Goal: Task Accomplishment & Management: Manage account settings

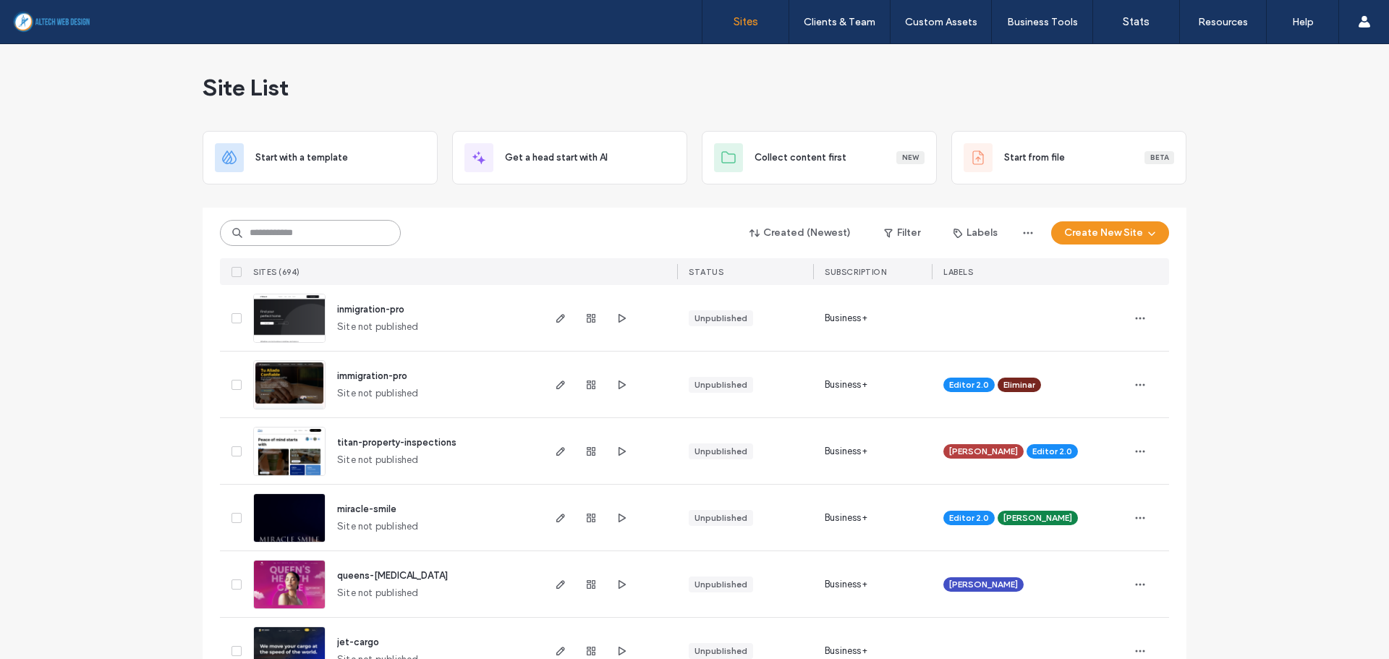
click at [263, 233] on input at bounding box center [310, 233] width 181 height 26
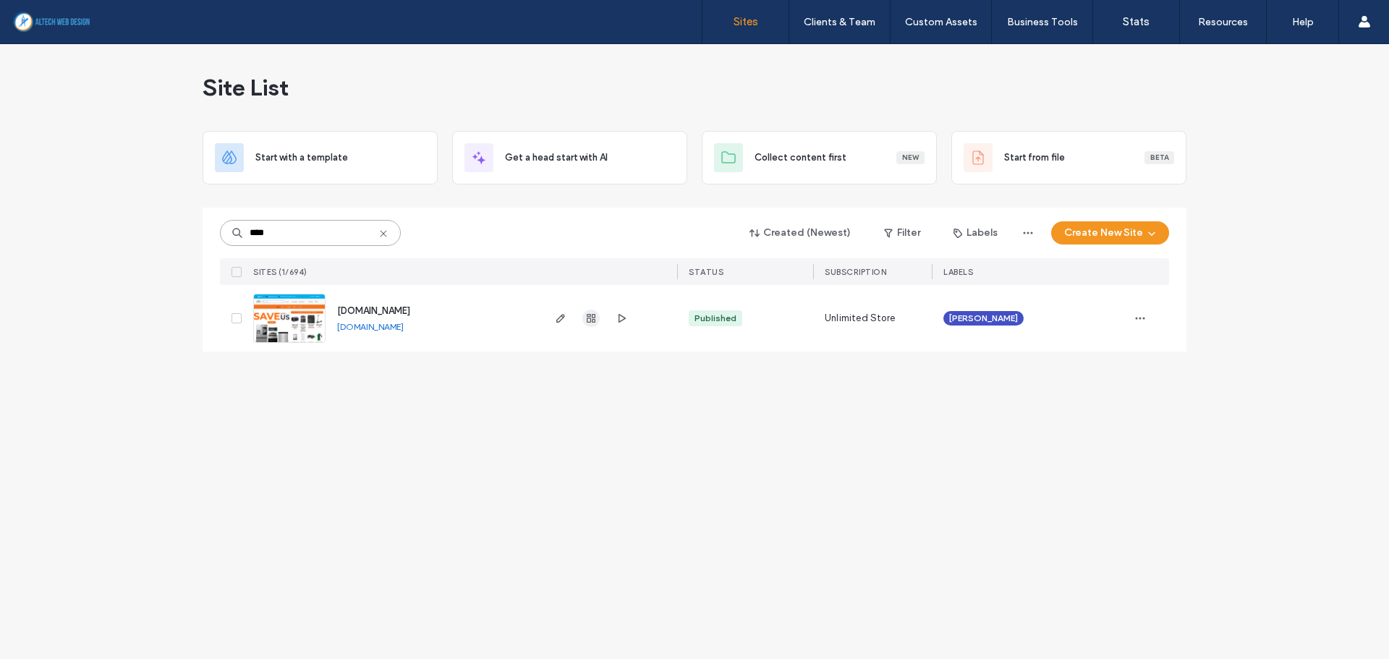
type input "****"
click at [590, 320] on use "button" at bounding box center [591, 318] width 9 height 9
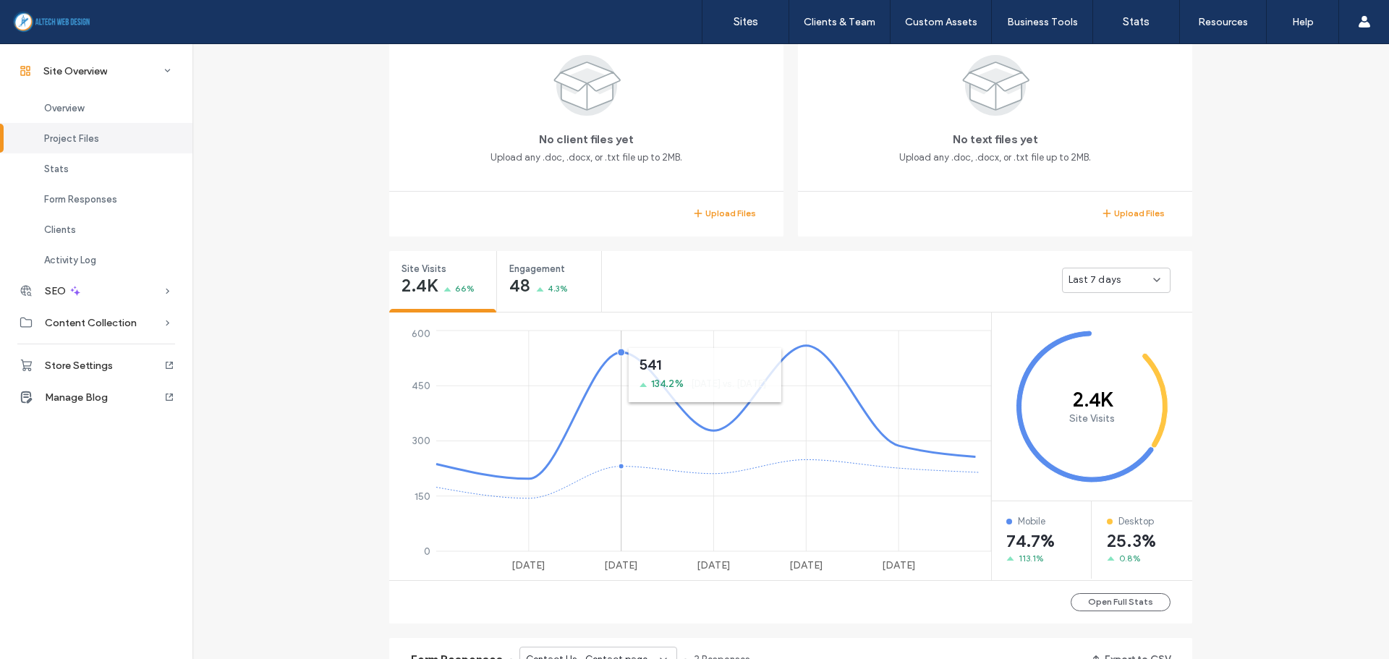
scroll to position [362, 0]
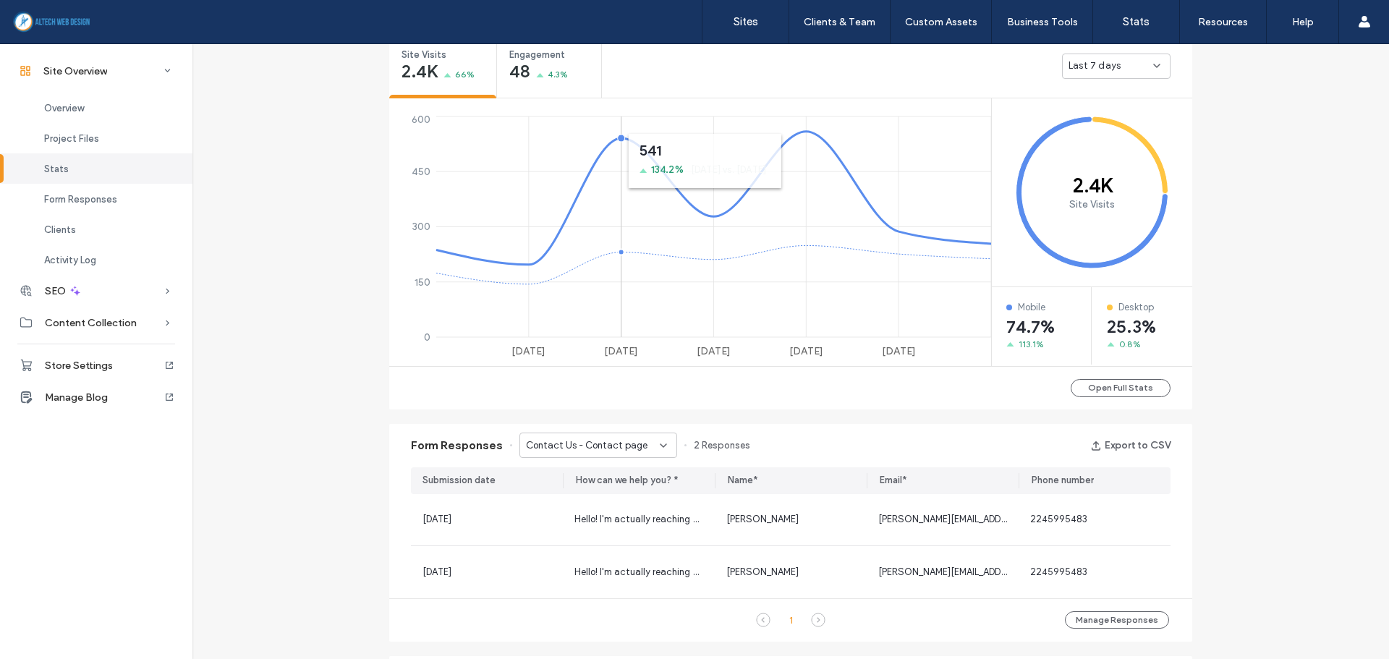
scroll to position [579, 0]
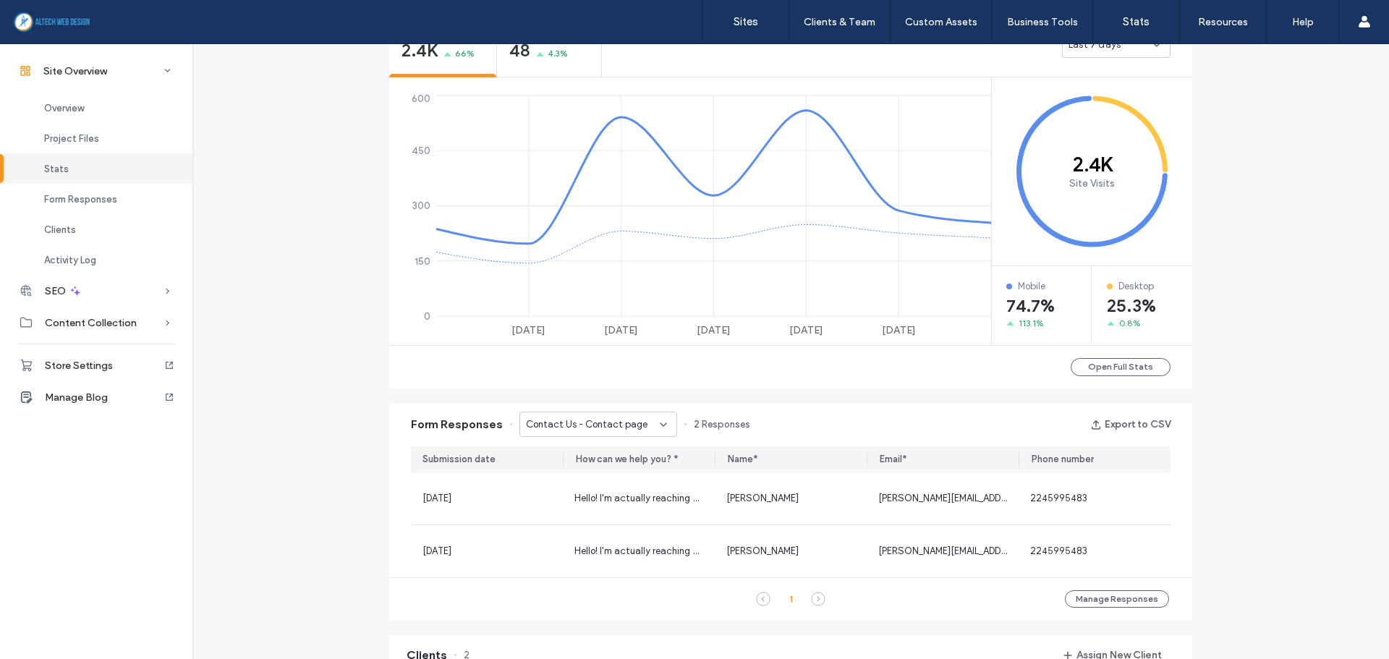
click at [617, 427] on span "Contact Us - Contact page" at bounding box center [587, 424] width 122 height 14
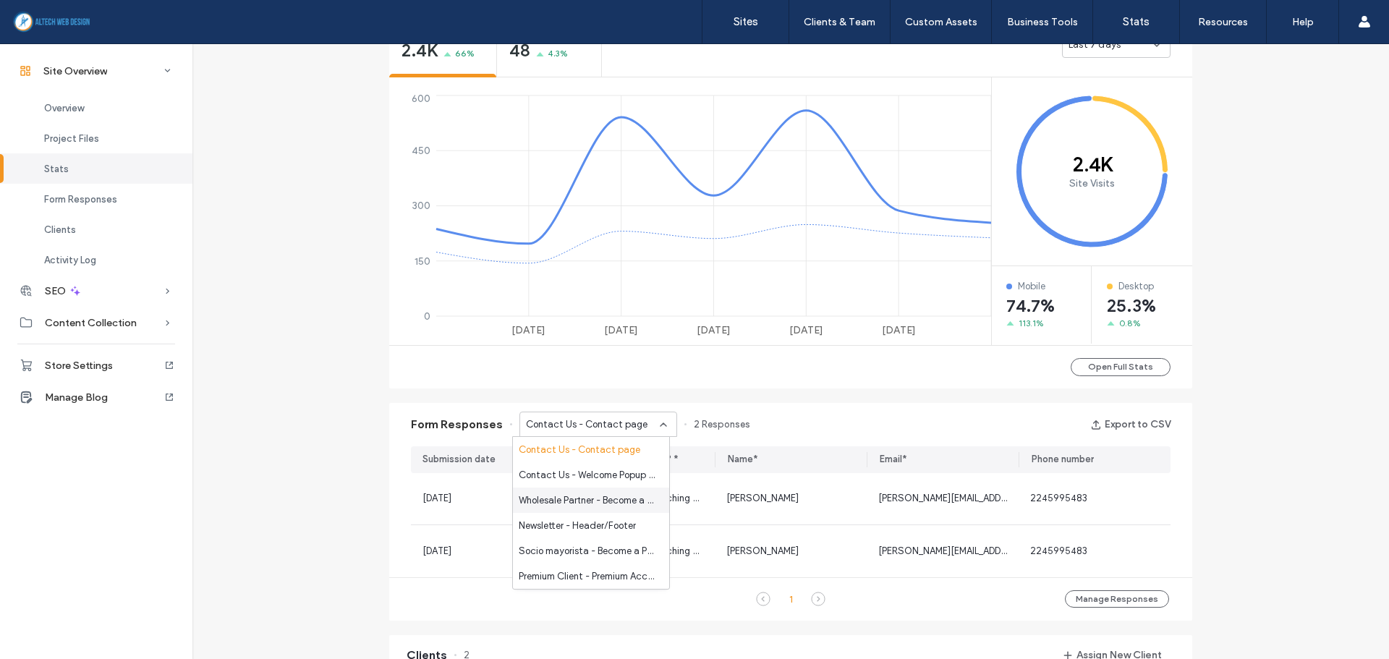
click at [600, 498] on span "Wholesale Partner - Become a Partner page" at bounding box center [588, 500] width 139 height 14
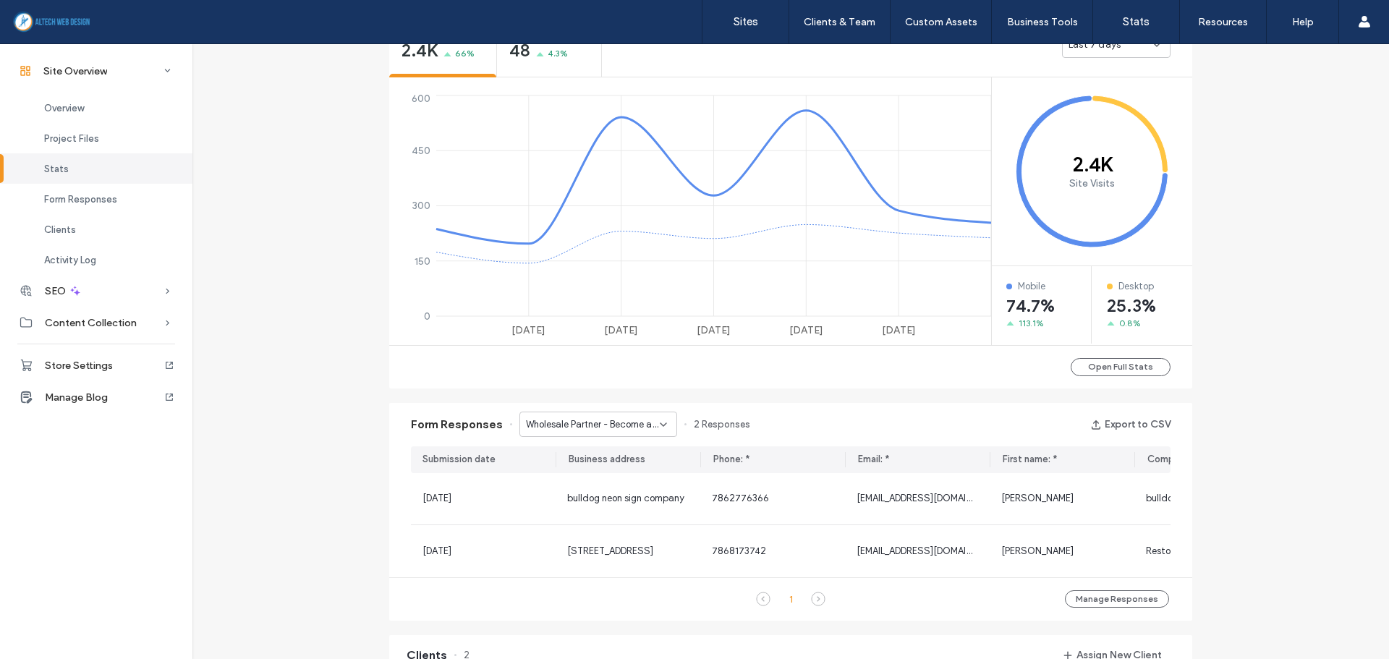
click at [811, 606] on icon at bounding box center [818, 599] width 14 height 14
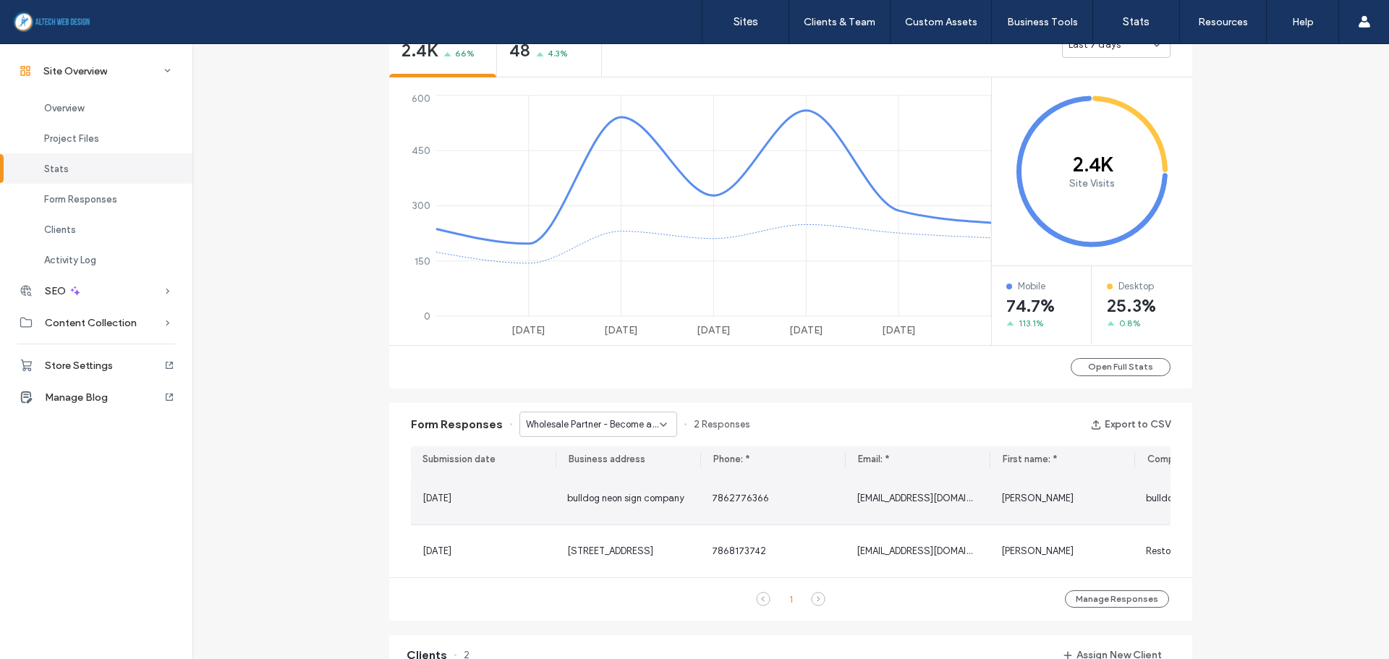
click at [607, 493] on span "bulldog neon sign company" at bounding box center [625, 498] width 117 height 11
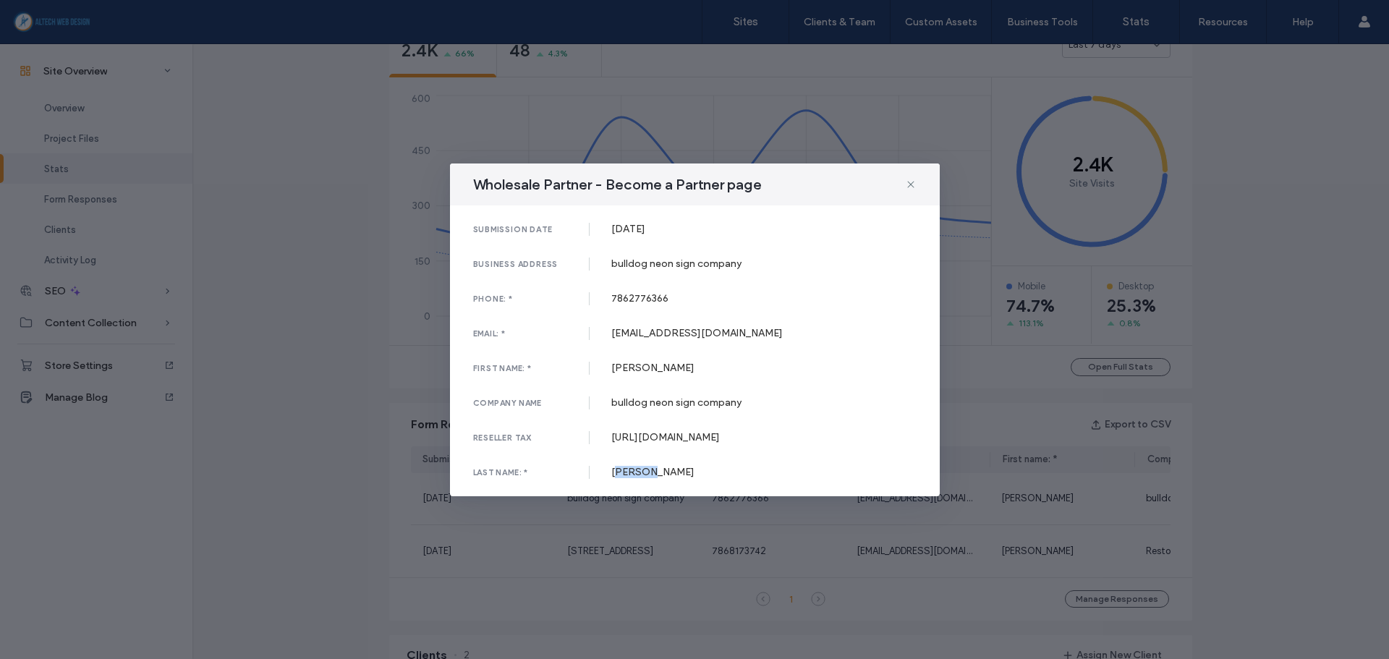
drag, startPoint x: 658, startPoint y: 499, endPoint x: 618, endPoint y: 494, distance: 40.1
click at [618, 478] on div "[PERSON_NAME]" at bounding box center [763, 472] width 305 height 12
click at [346, 420] on div "Wholesale Partner - Become a Partner page submission date [DATE] business addre…" at bounding box center [694, 329] width 1389 height 659
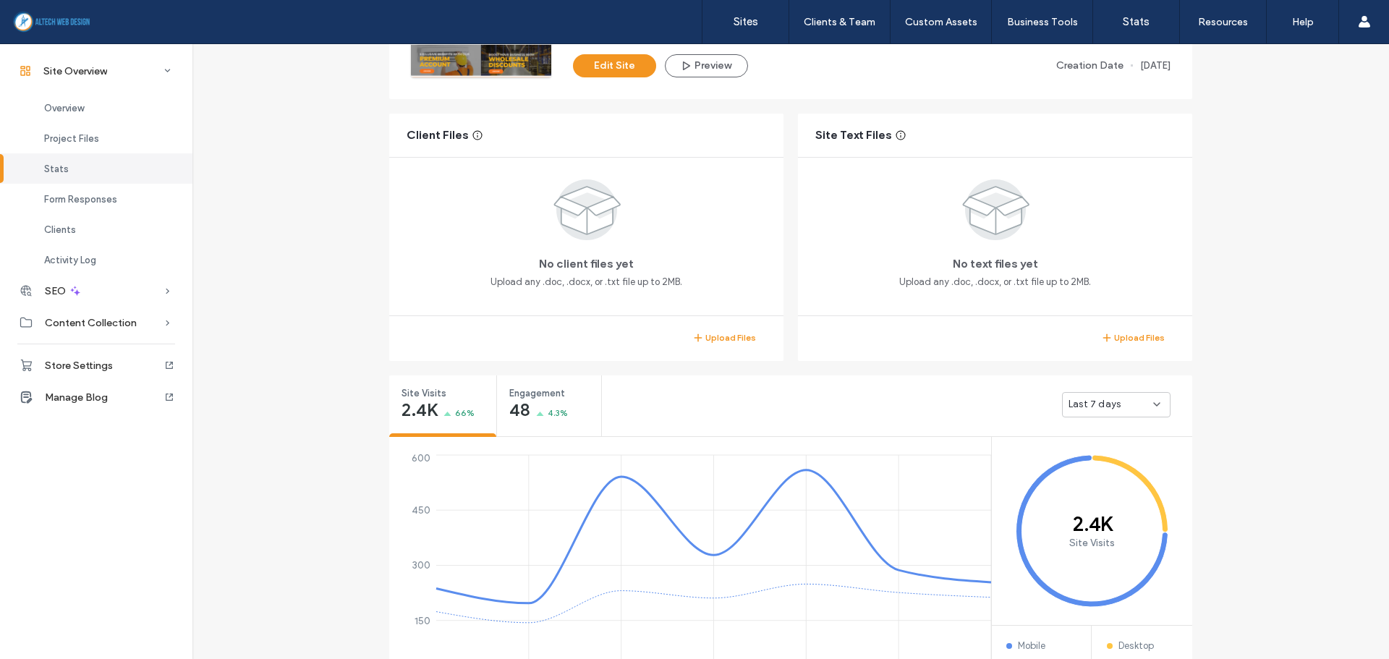
scroll to position [217, 0]
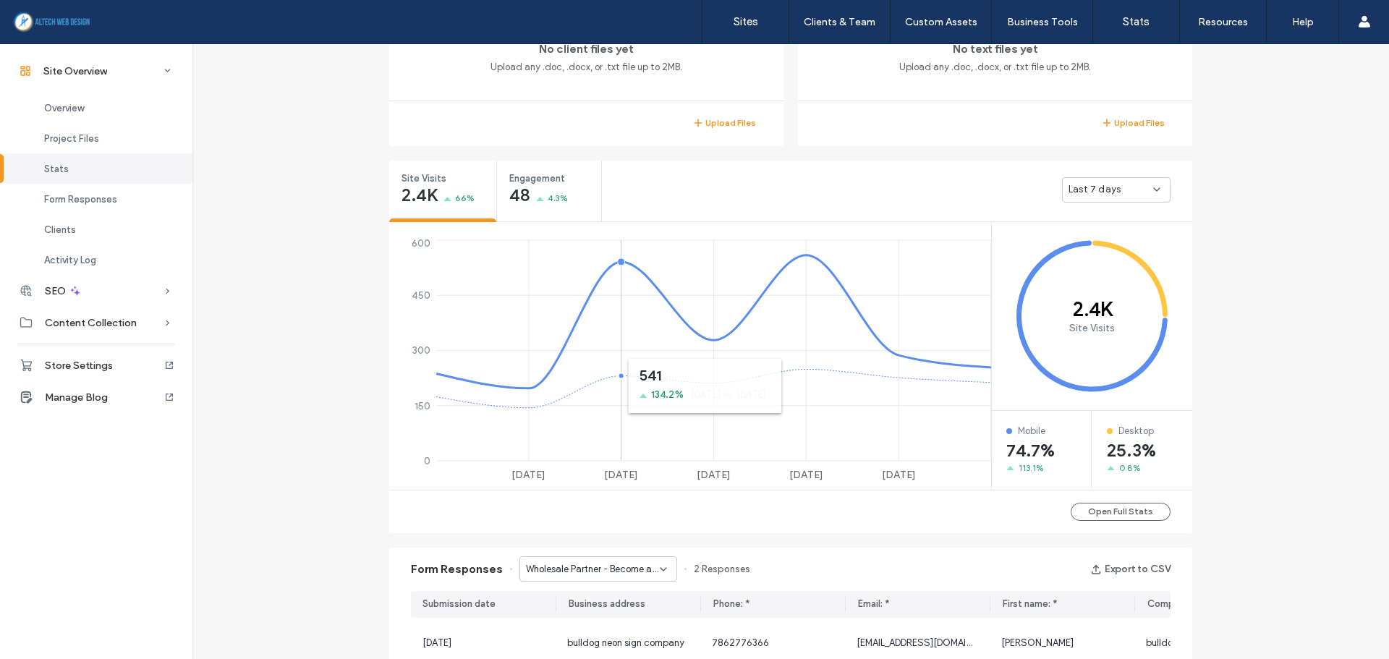
scroll to position [723, 0]
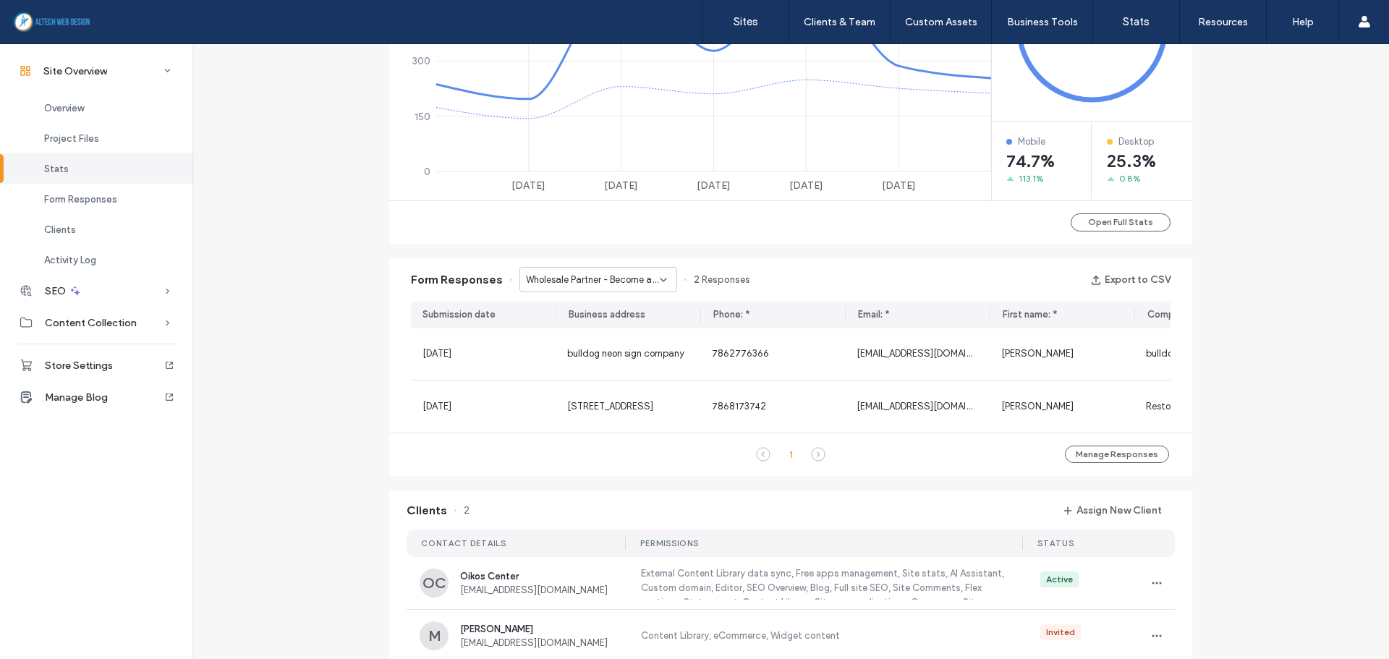
click at [622, 281] on span "Wholesale Partner - Become a Partner page" at bounding box center [593, 280] width 134 height 14
click at [600, 407] on span "Premium Client - Premium Account page" at bounding box center [588, 406] width 139 height 14
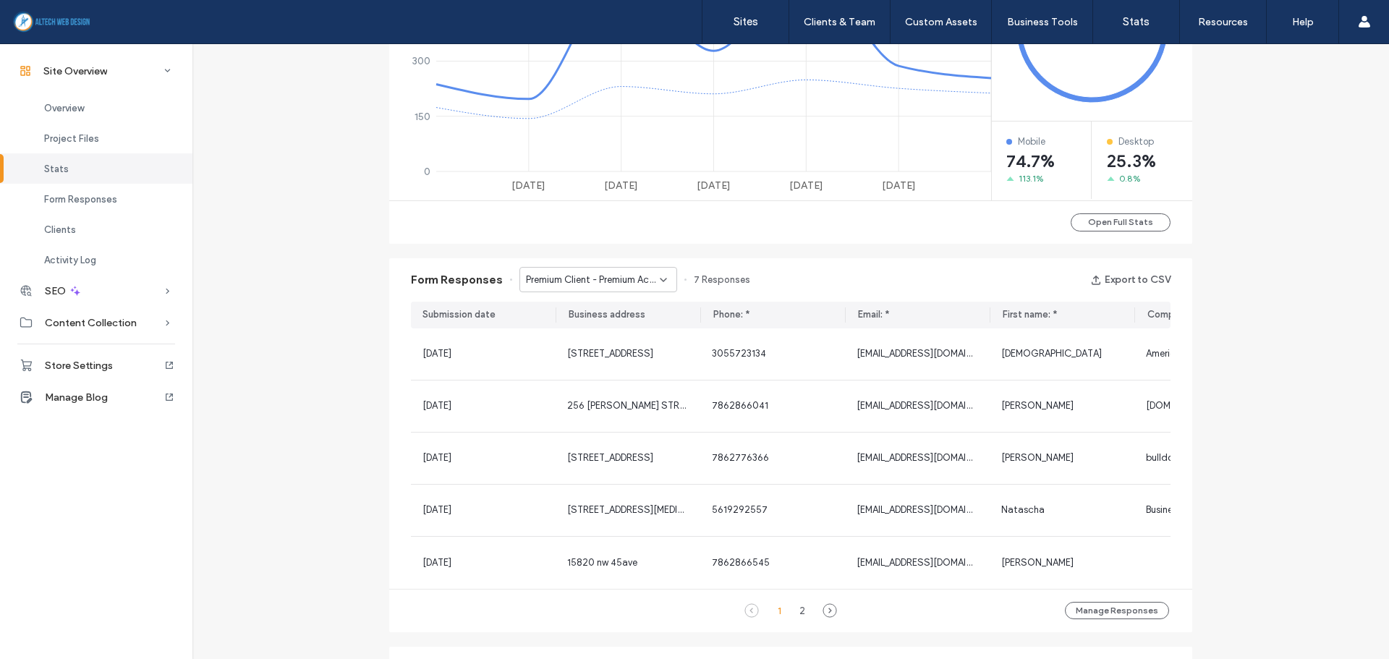
click at [569, 270] on div "Premium Client - Premium Account page" at bounding box center [598, 279] width 158 height 25
click at [569, 358] on span "Wholesale Partner - Become a Partner page" at bounding box center [588, 356] width 139 height 14
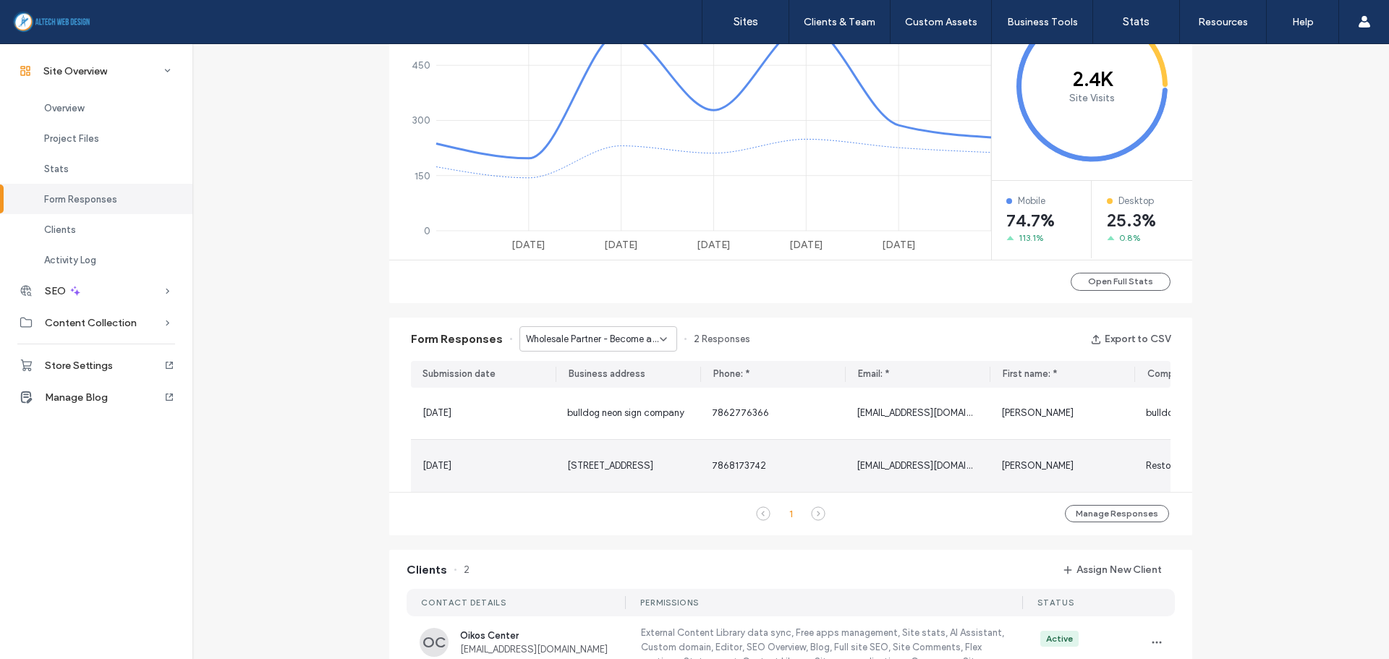
scroll to position [651, 0]
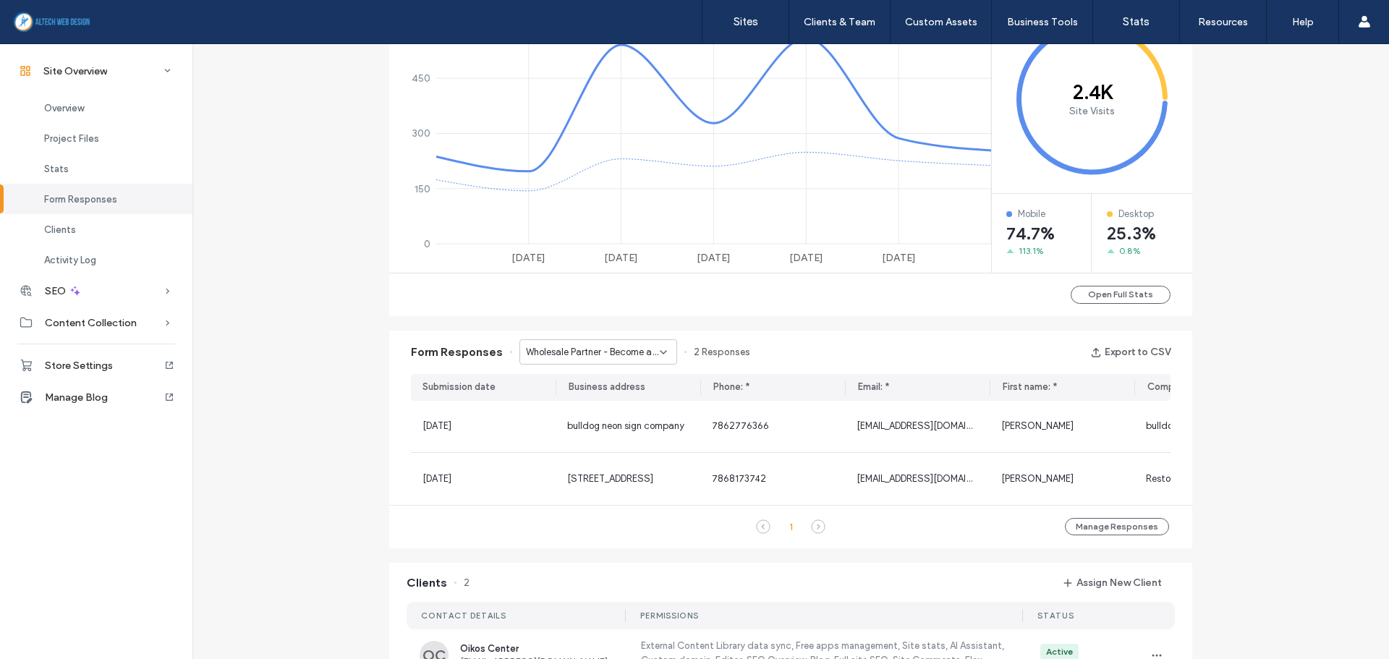
click at [587, 352] on span "Wholesale Partner - Become a Partner page" at bounding box center [593, 352] width 134 height 14
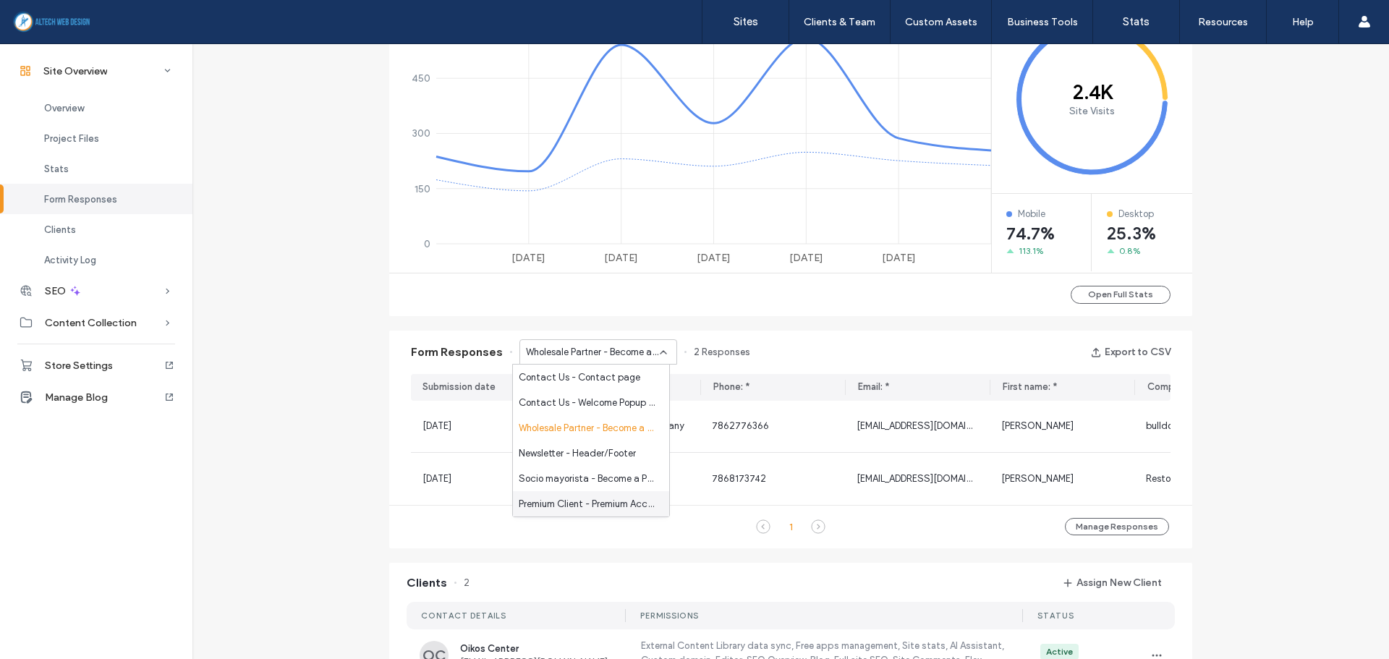
click at [590, 506] on span "Premium Client - Premium Account page" at bounding box center [588, 504] width 139 height 14
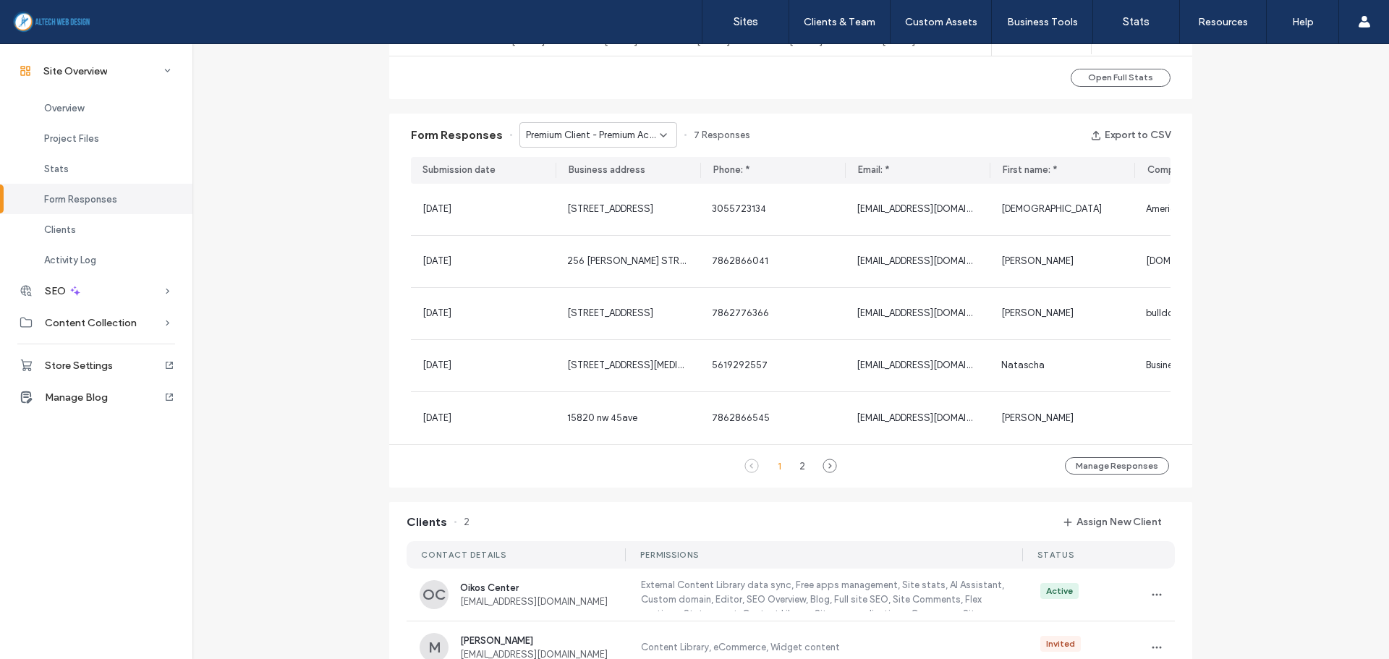
scroll to position [796, 0]
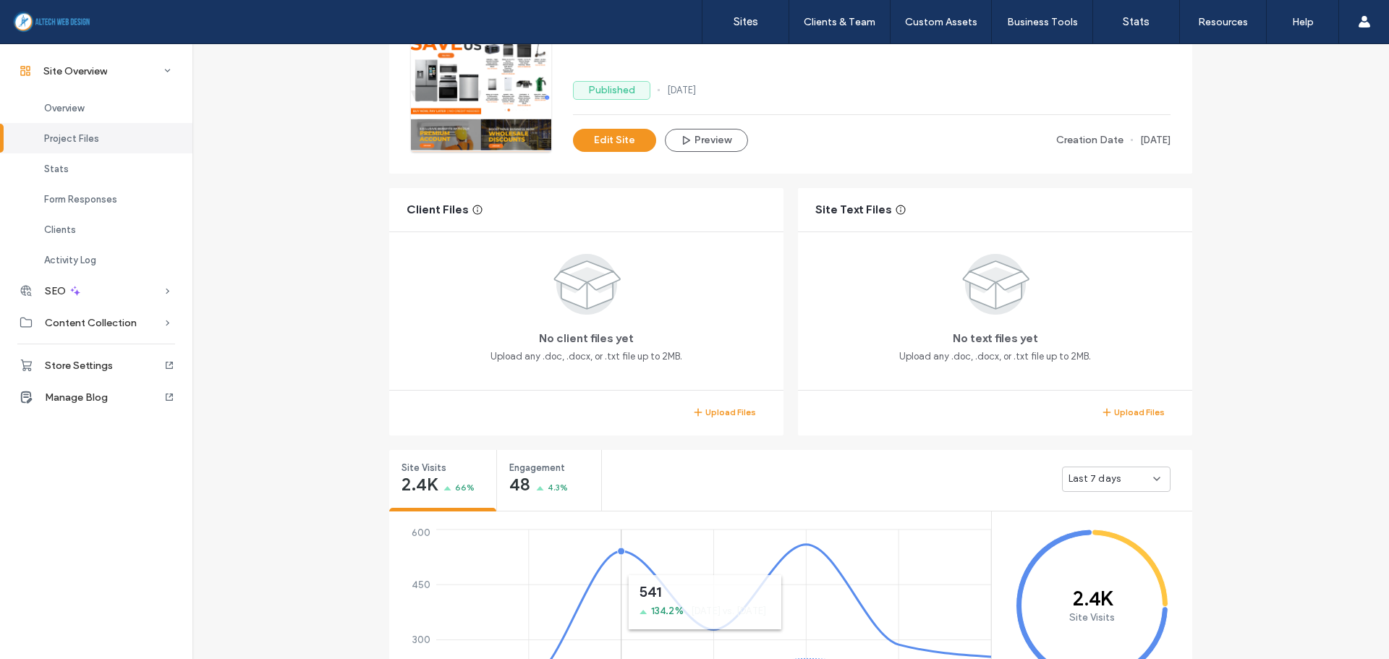
scroll to position [95, 0]
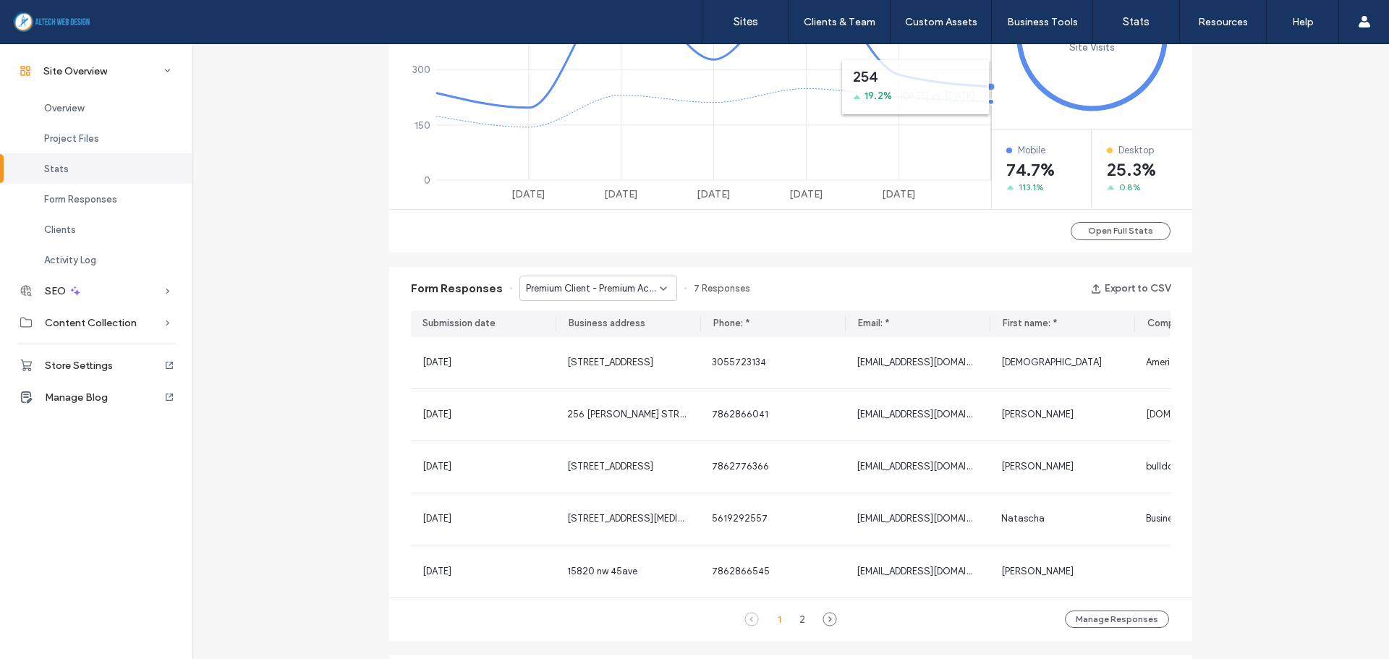
scroll to position [723, 0]
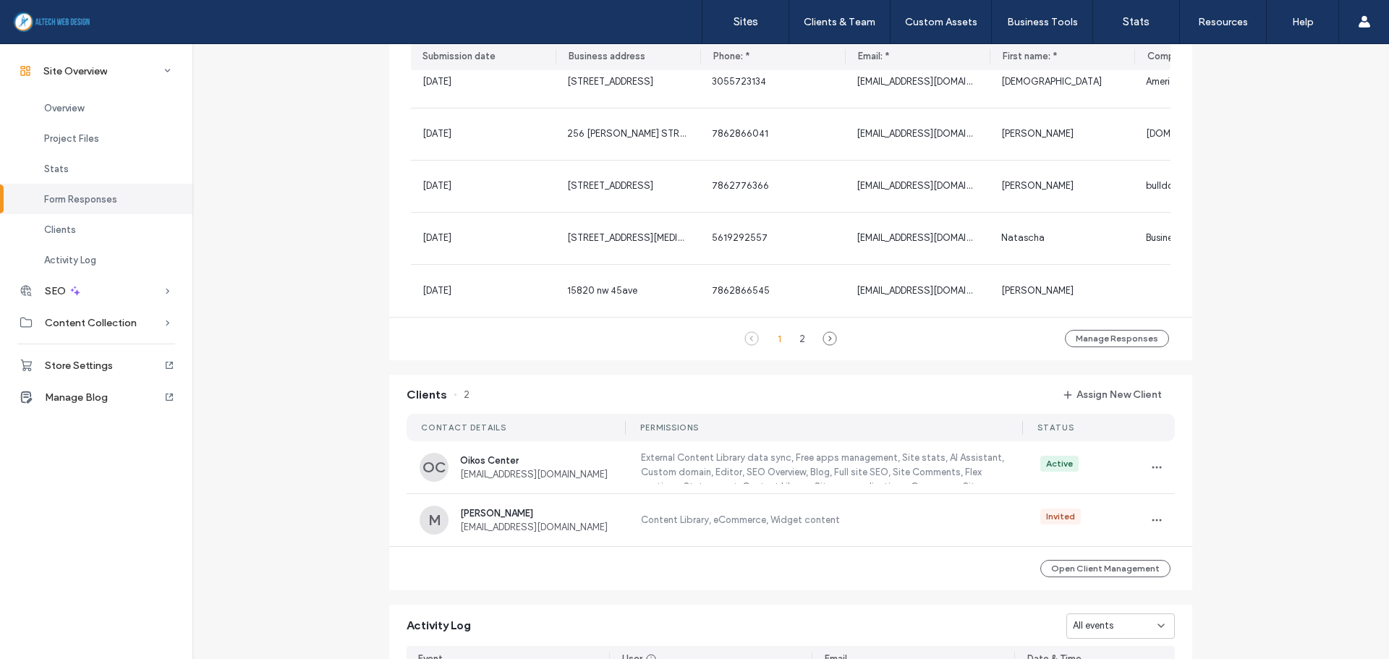
scroll to position [1013, 0]
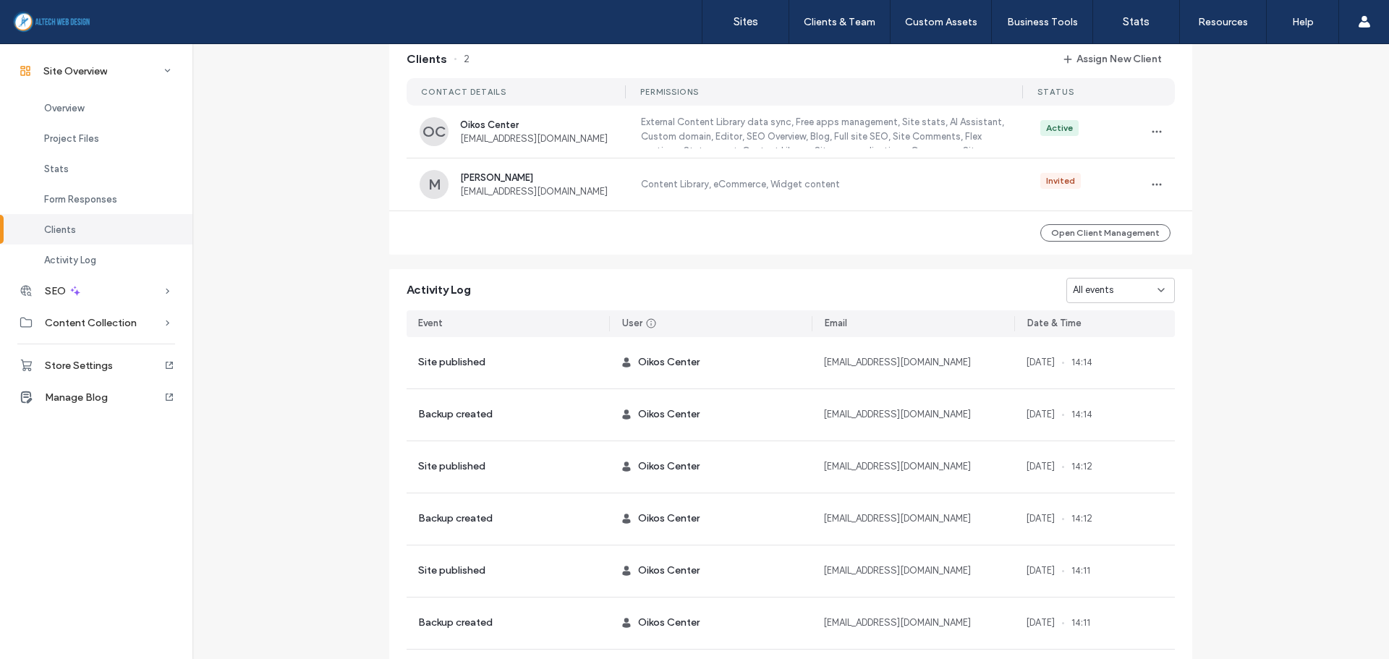
scroll to position [1375, 0]
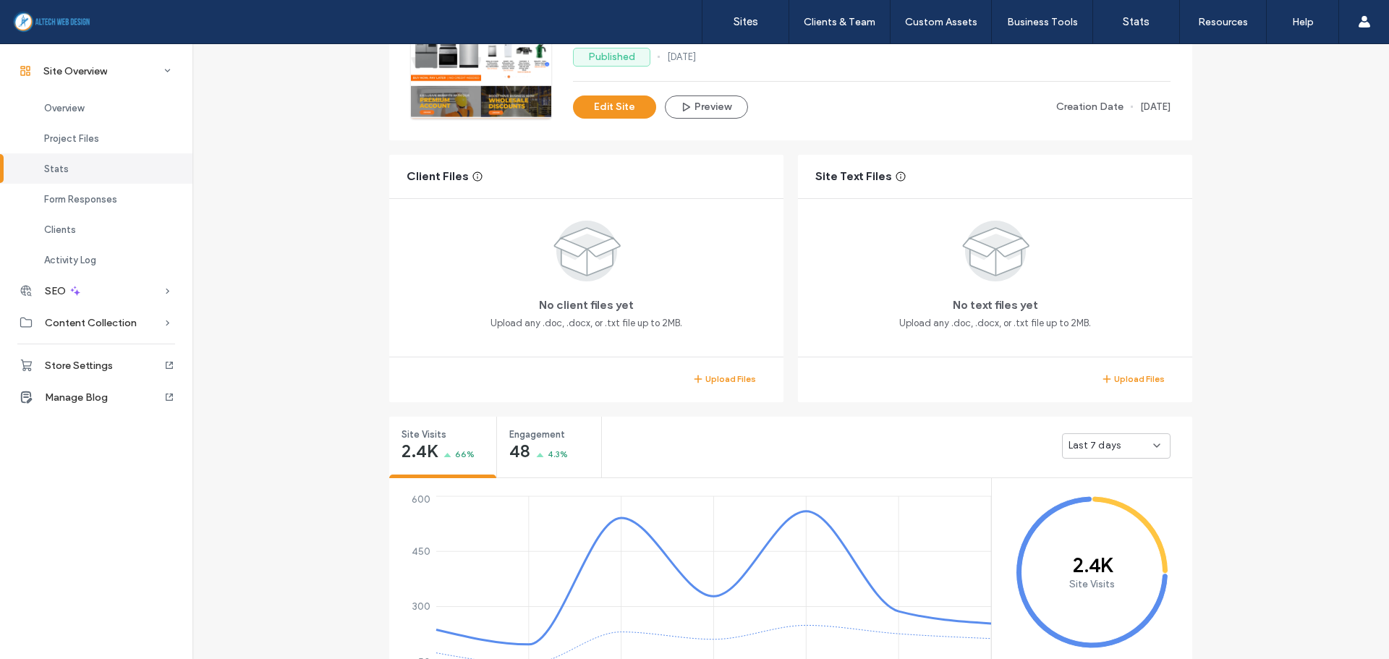
scroll to position [145, 0]
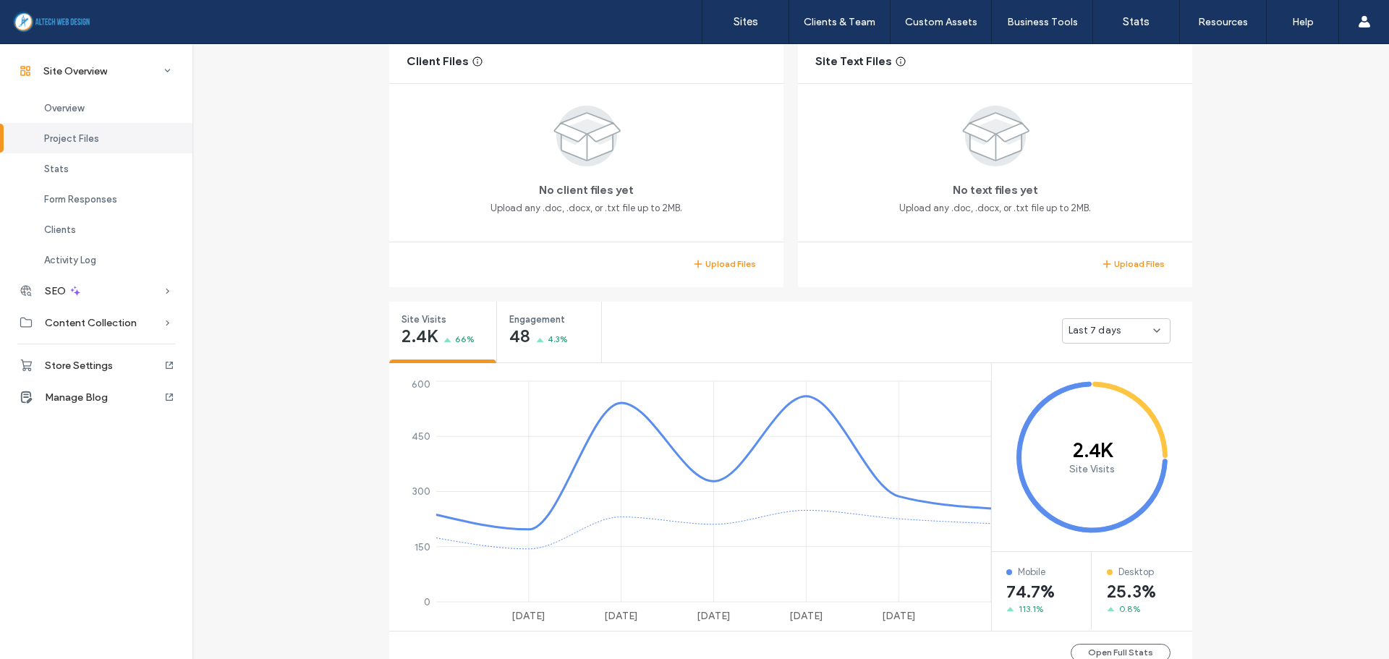
scroll to position [362, 0]
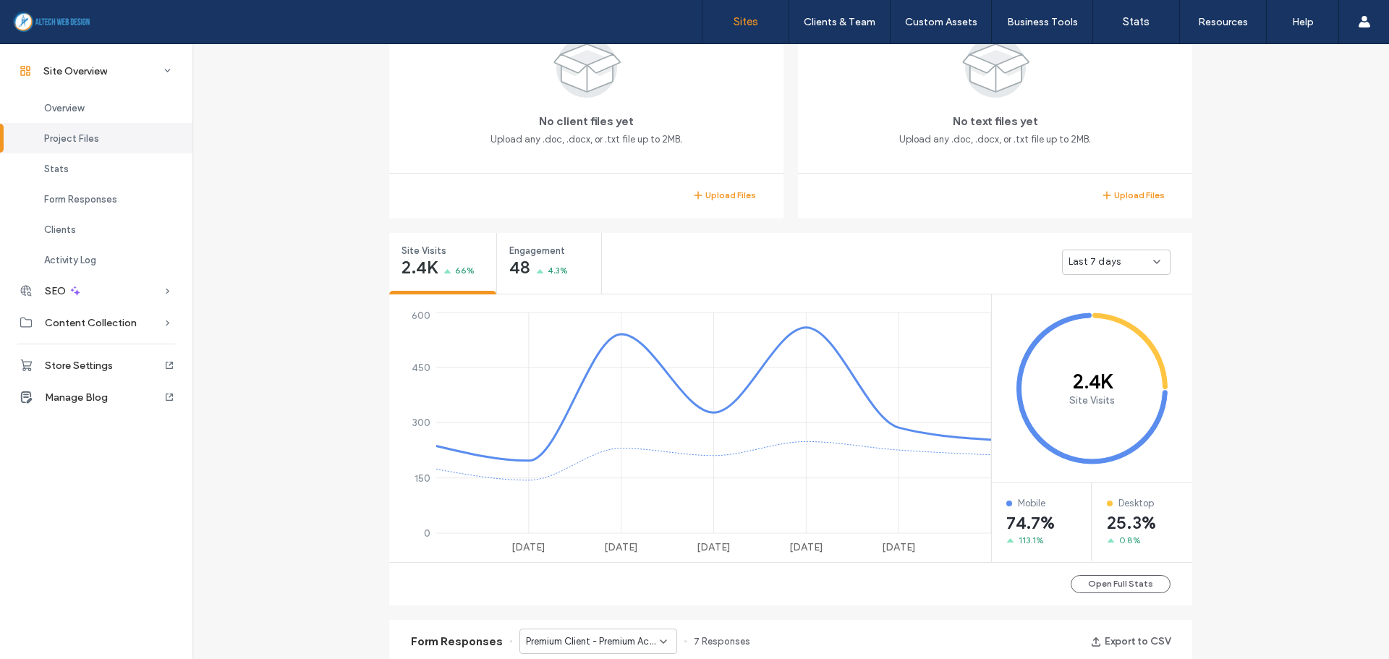
click at [743, 27] on label "Sites" at bounding box center [746, 21] width 25 height 13
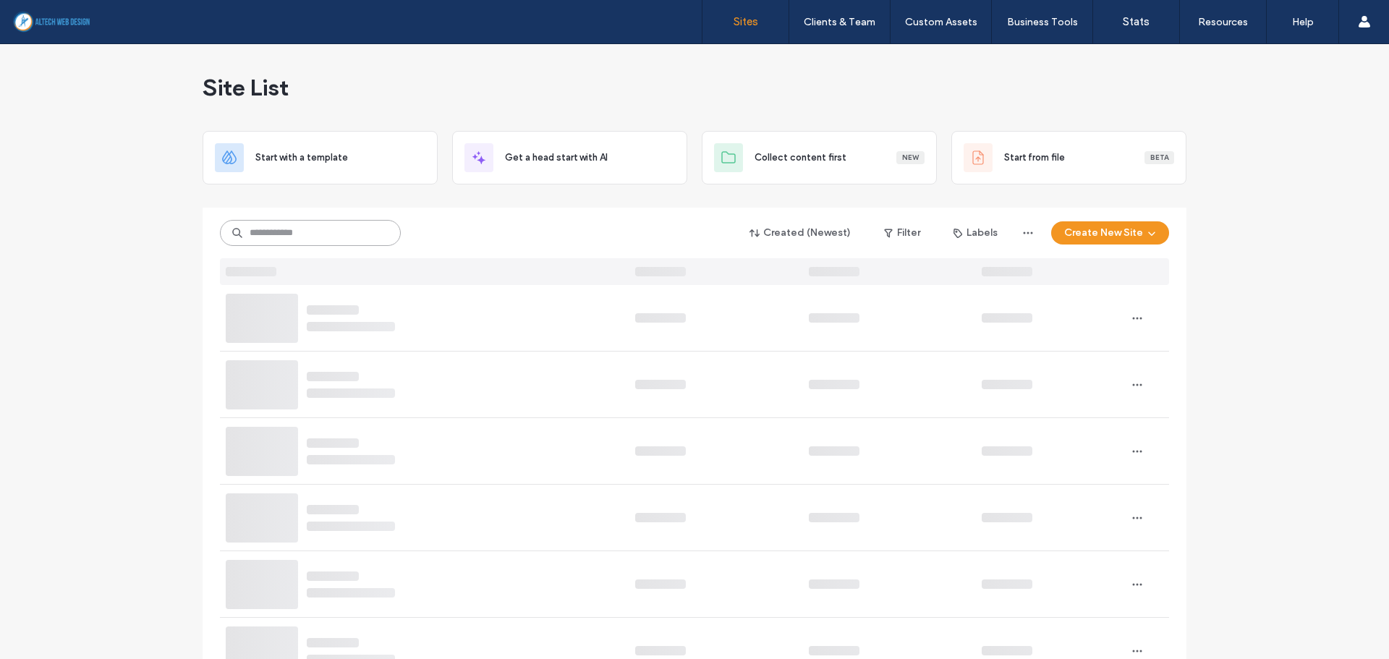
click at [255, 232] on input at bounding box center [310, 233] width 181 height 26
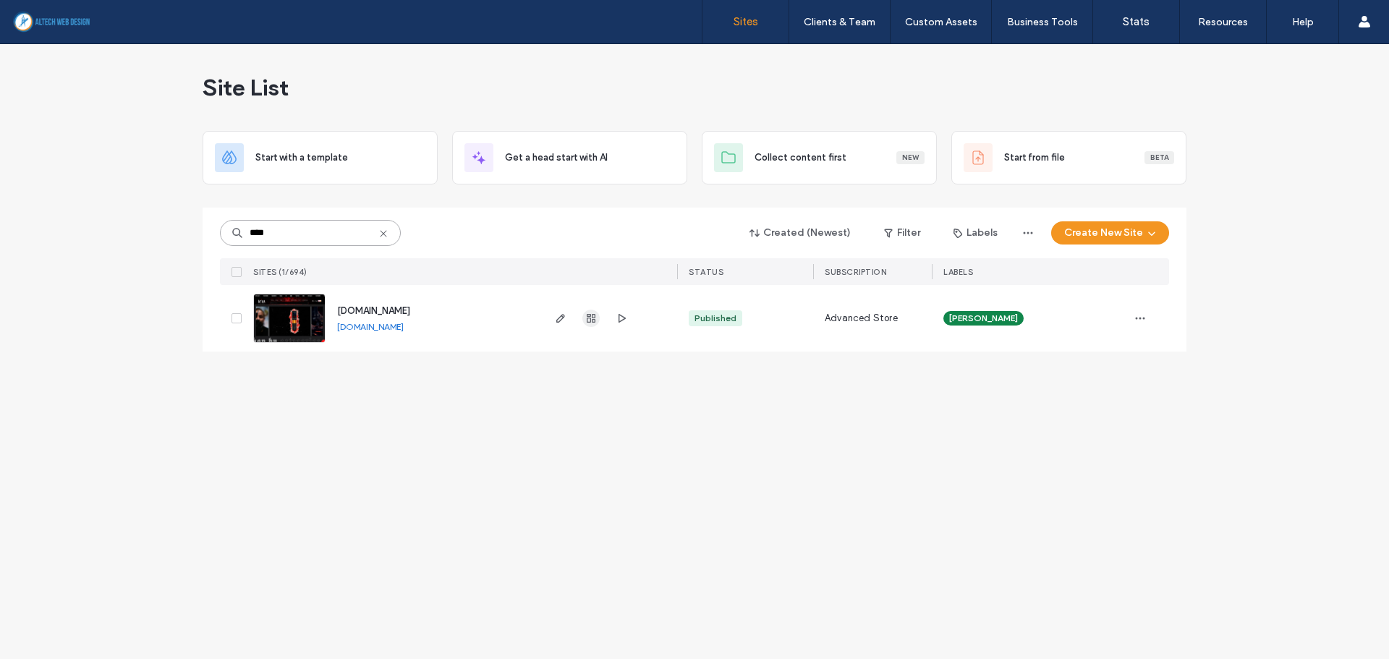
type input "****"
click at [584, 318] on span "button" at bounding box center [590, 318] width 17 height 17
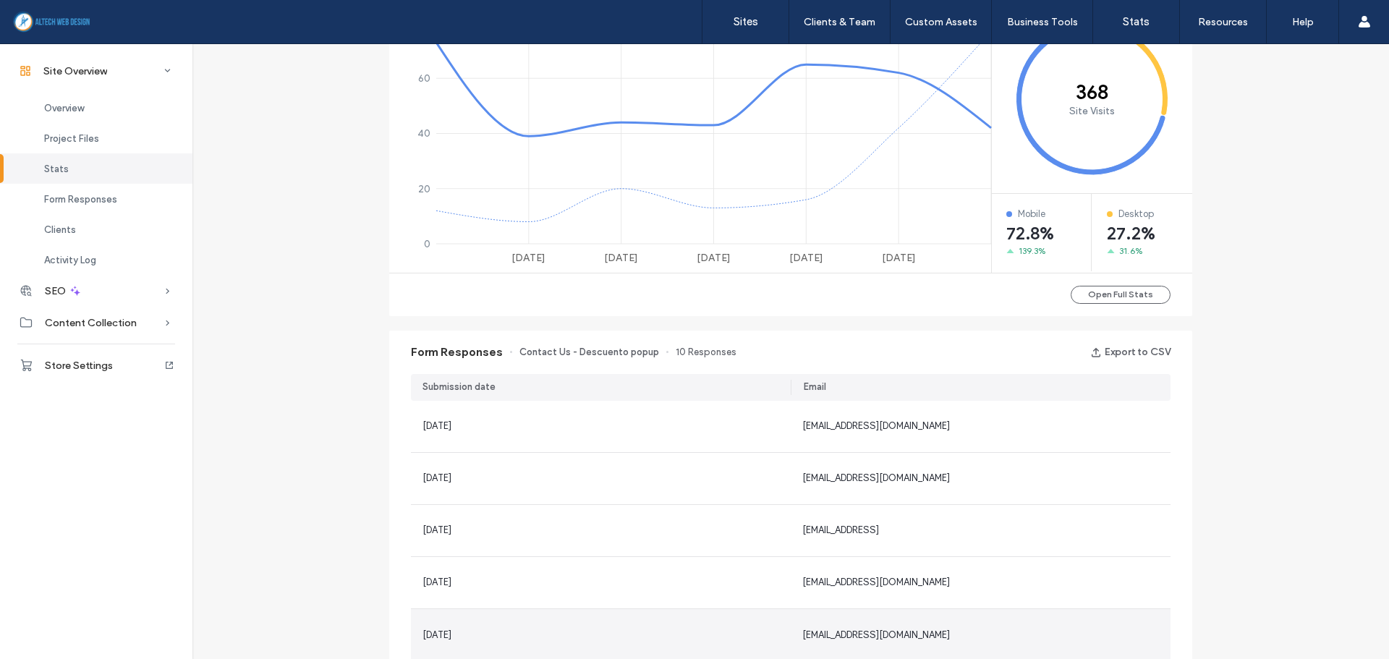
scroll to position [940, 0]
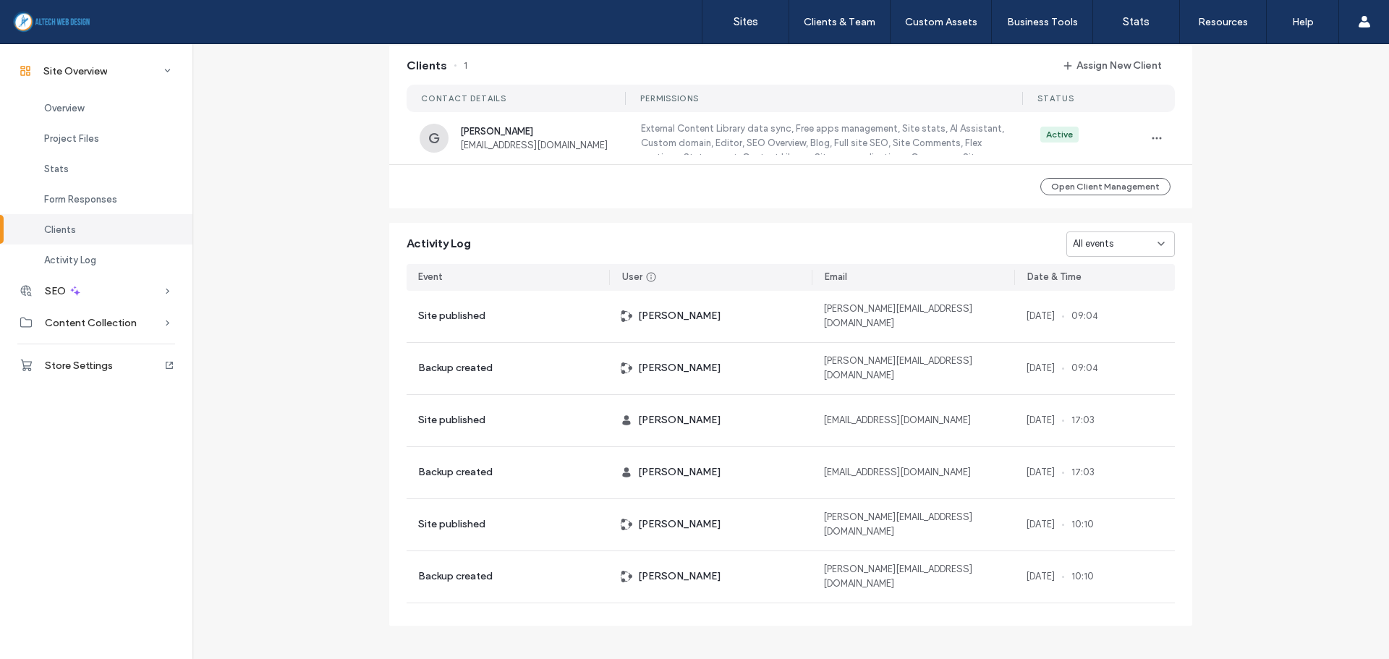
scroll to position [1337, 0]
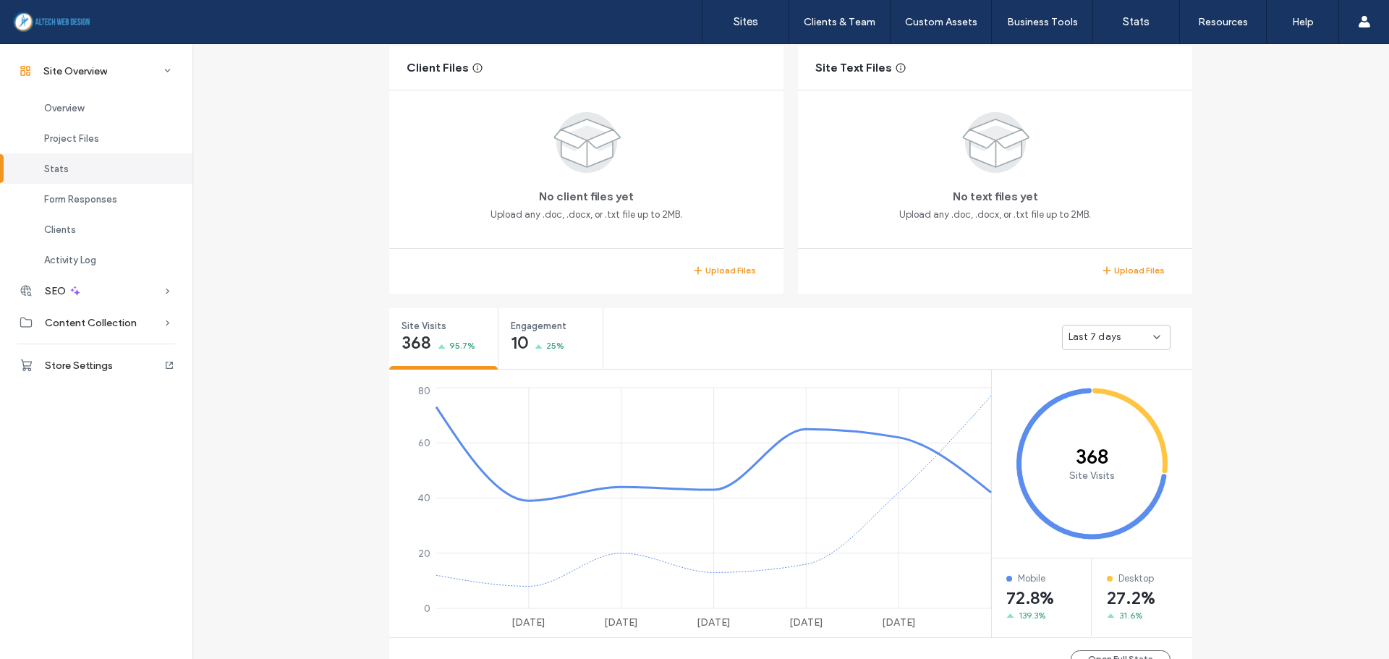
scroll to position [252, 0]
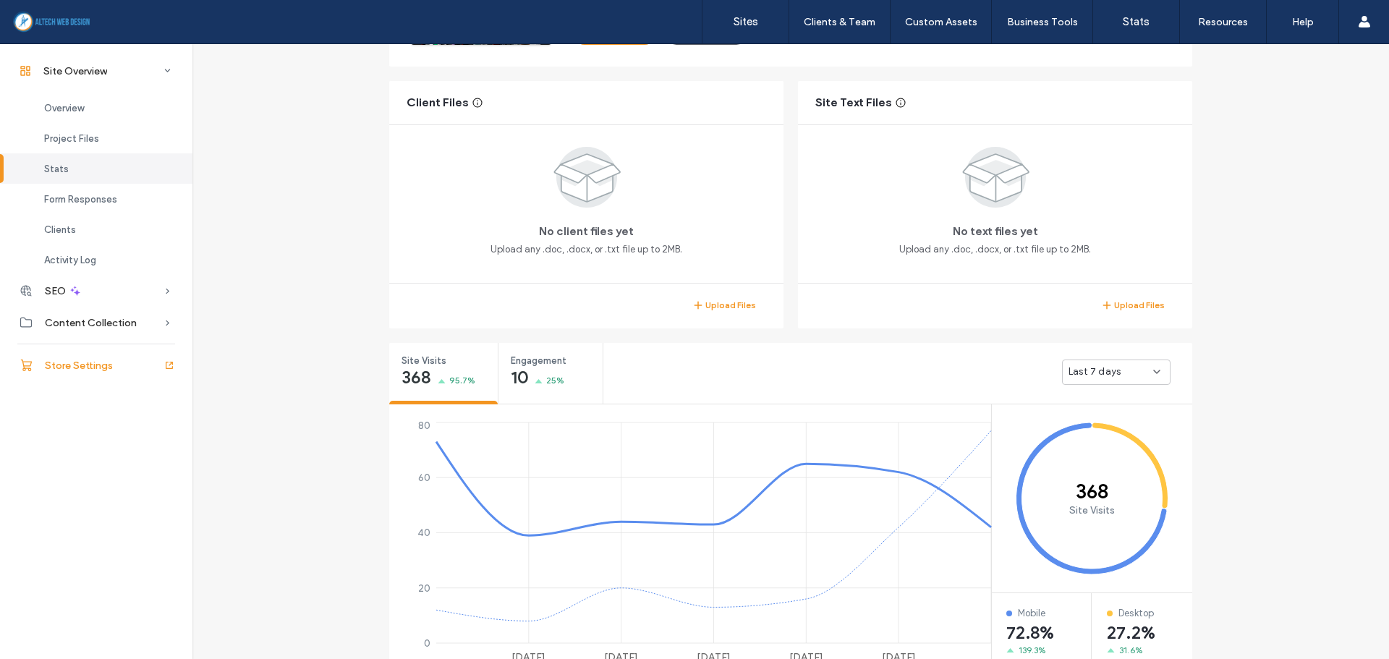
click at [75, 371] on span "Store Settings" at bounding box center [79, 366] width 68 height 12
